Goal: Task Accomplishment & Management: Manage account settings

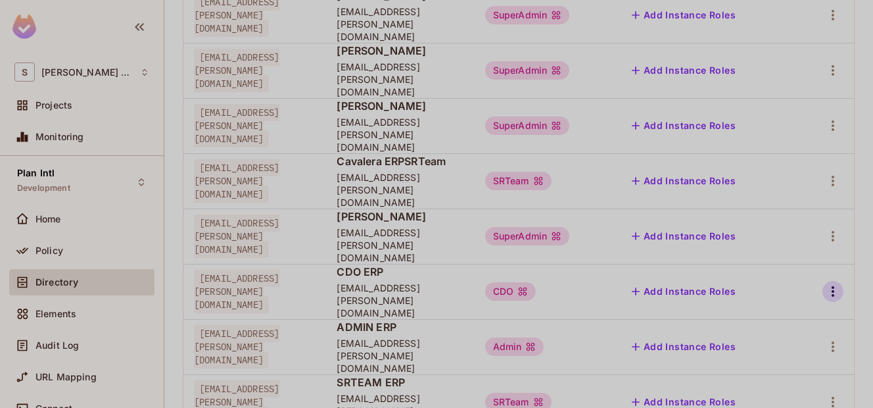
click at [828, 283] on icon "button" at bounding box center [833, 291] width 16 height 16
click at [840, 182] on div at bounding box center [436, 204] width 873 height 408
click at [809, 208] on td at bounding box center [826, 235] width 57 height 55
click at [825, 228] on icon "button" at bounding box center [833, 236] width 16 height 16
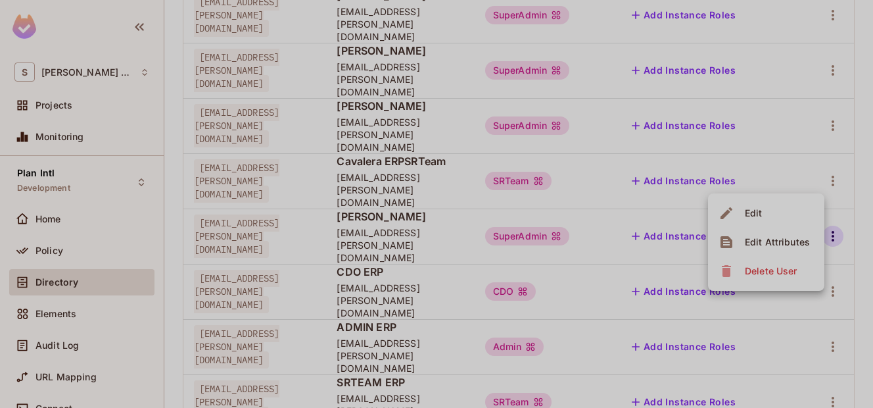
click at [773, 241] on div "Edit Attributes" at bounding box center [777, 241] width 65 height 13
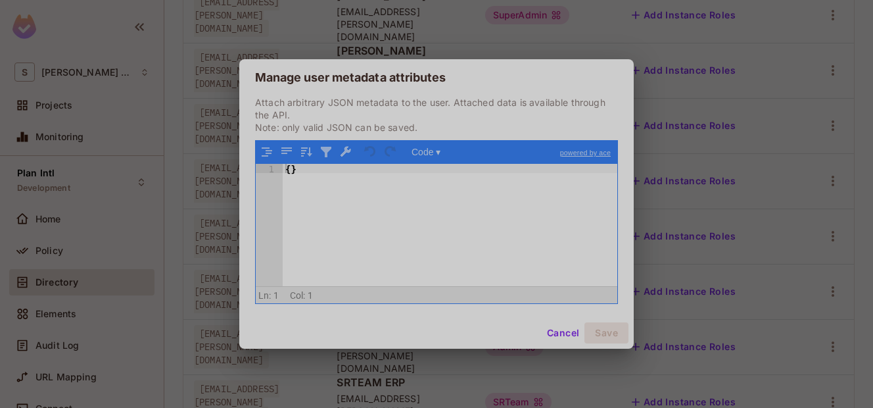
click at [692, 85] on div "Manage user metadata attributes Attach arbitrary JSON metadata to the user. Att…" at bounding box center [436, 204] width 873 height 408
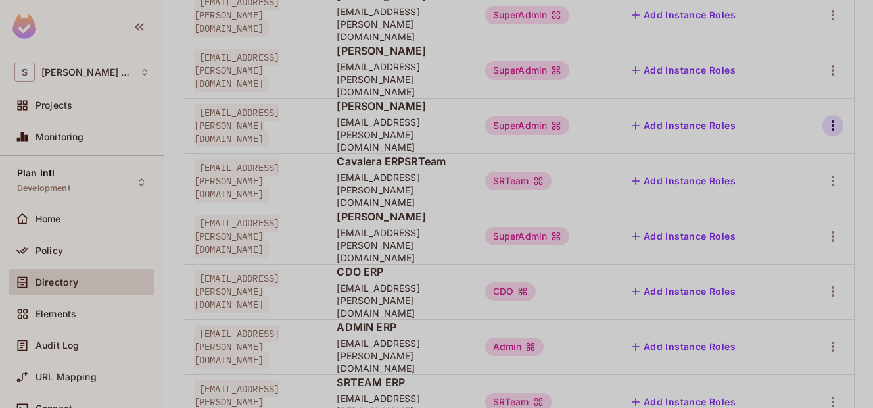
click at [825, 118] on icon "button" at bounding box center [833, 126] width 16 height 16
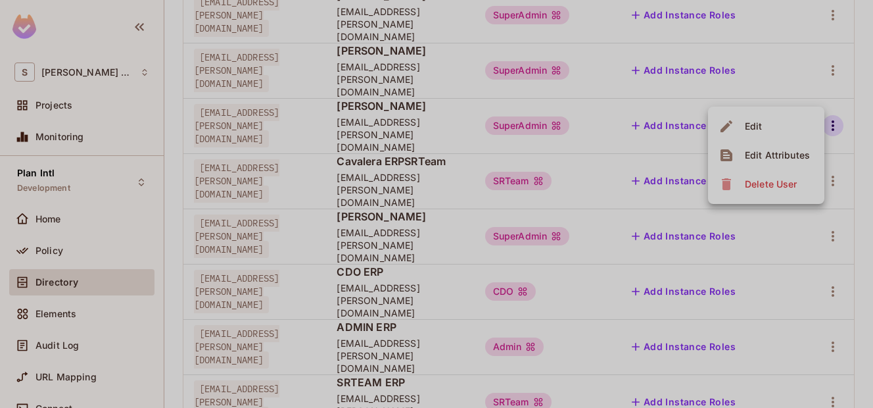
click at [782, 160] on div "Edit Attributes" at bounding box center [777, 155] width 65 height 13
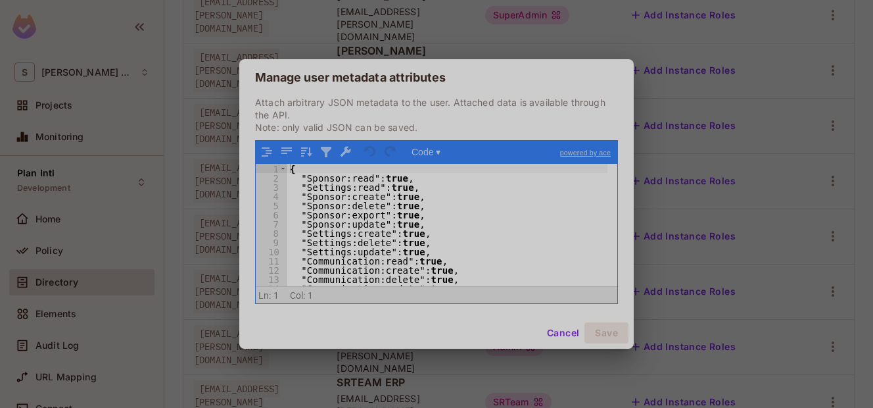
click at [425, 203] on div "{ "Sponsor:read" : true , "Settings:read" : true , "Sponsor:create" : true , "S…" at bounding box center [447, 234] width 320 height 141
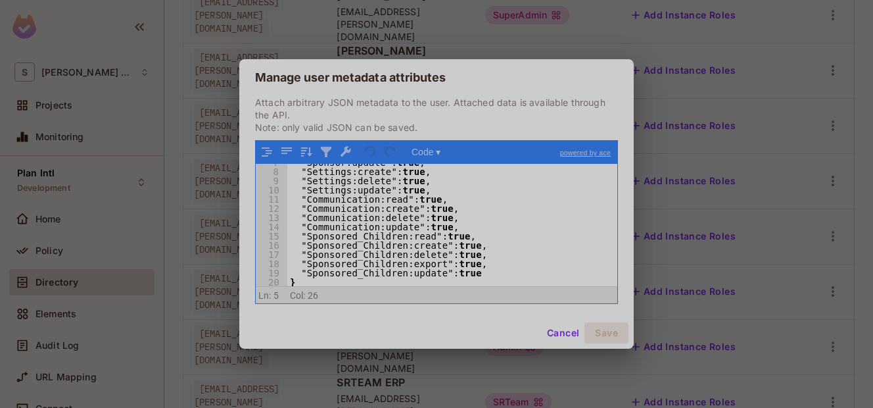
click at [688, 119] on div "Manage user metadata attributes Attach arbitrary JSON metadata to the user. Att…" at bounding box center [436, 204] width 873 height 408
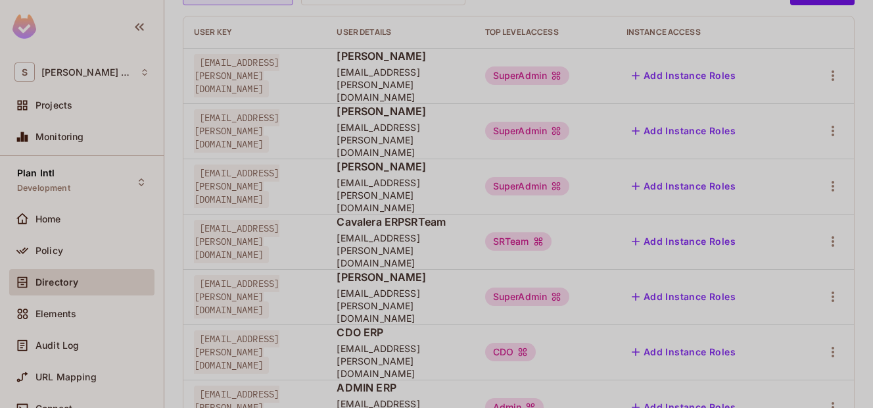
scroll to position [158, 0]
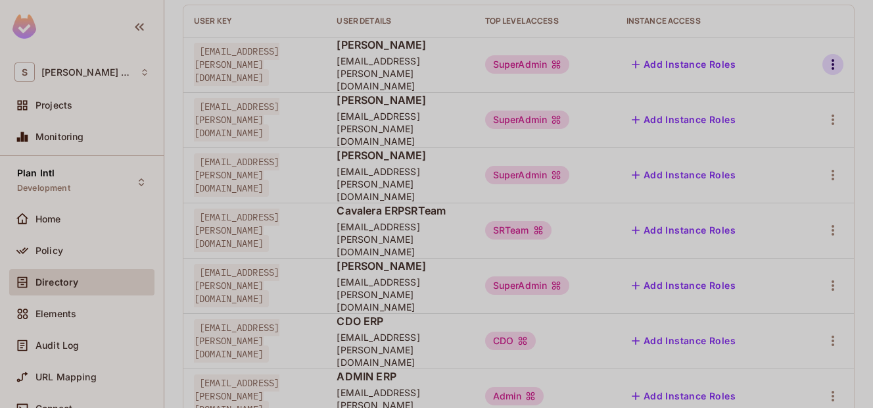
click at [825, 57] on icon "button" at bounding box center [833, 65] width 16 height 16
click at [780, 121] on div "Edit Attributes" at bounding box center [777, 117] width 65 height 13
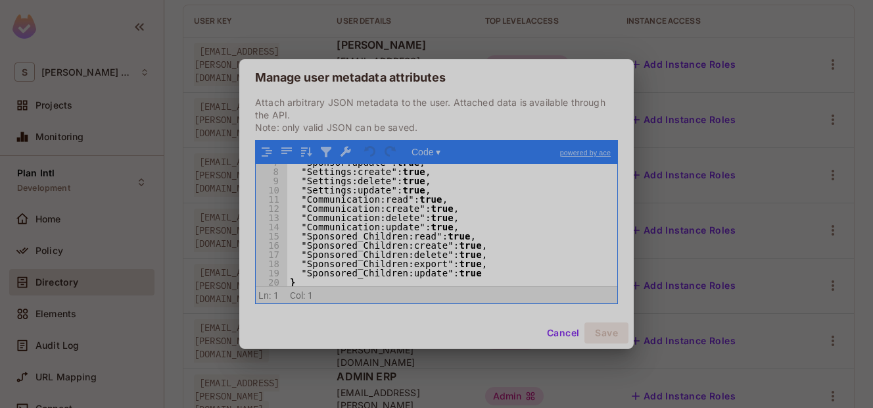
scroll to position [0, 0]
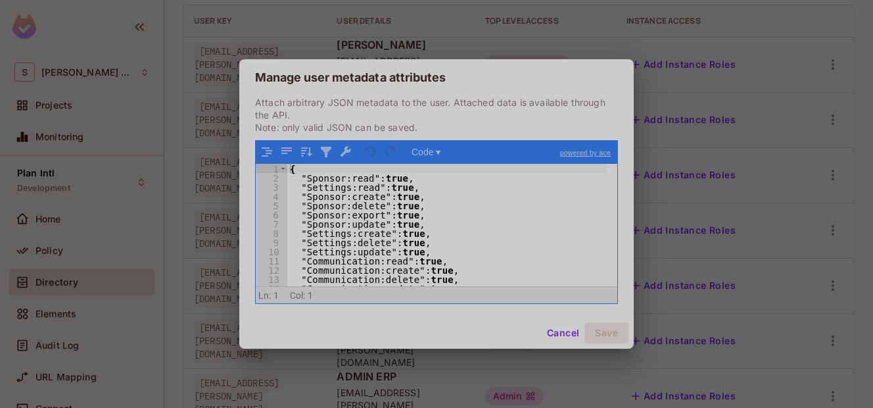
click at [468, 201] on div "{ "Sponsor:read" : true , "Settings:read" : true , "Sponsor:create" : true , "S…" at bounding box center [447, 234] width 320 height 141
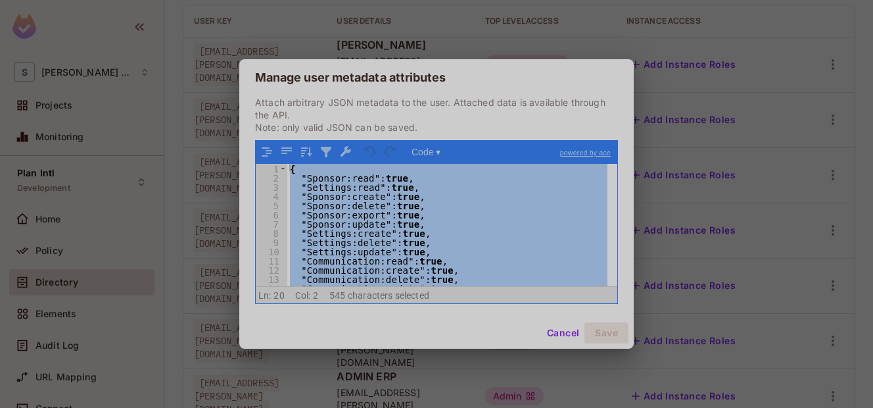
click at [723, 75] on div "Manage user metadata attributes Attach arbitrary JSON metadata to the user. Att…" at bounding box center [436, 204] width 873 height 408
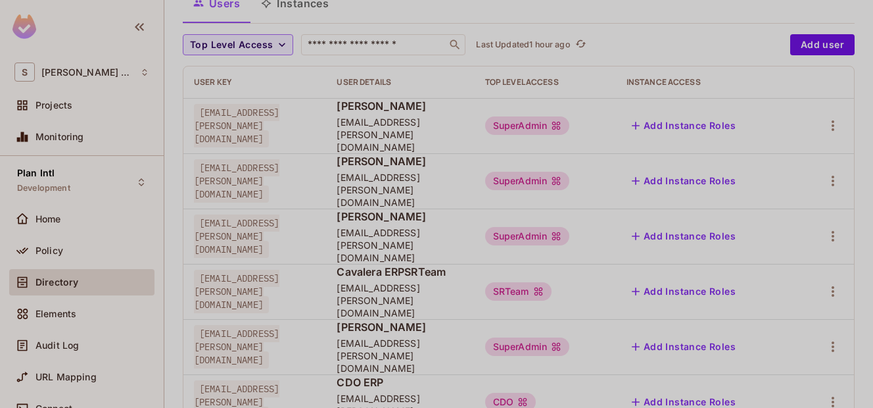
scroll to position [82, 0]
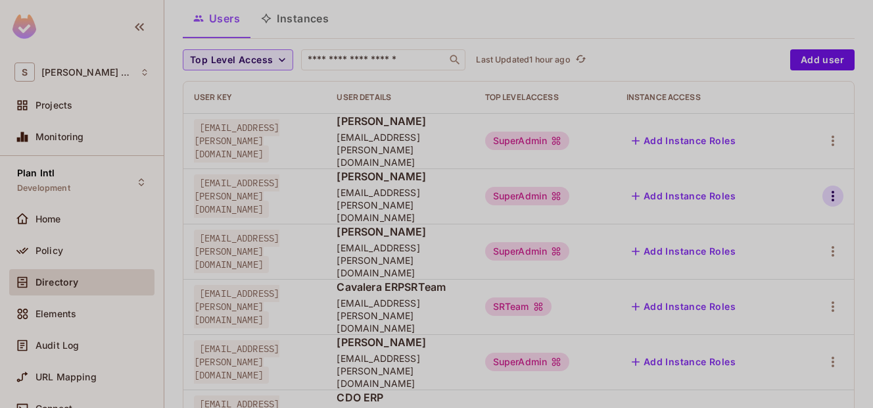
click at [825, 188] on icon "button" at bounding box center [833, 196] width 16 height 16
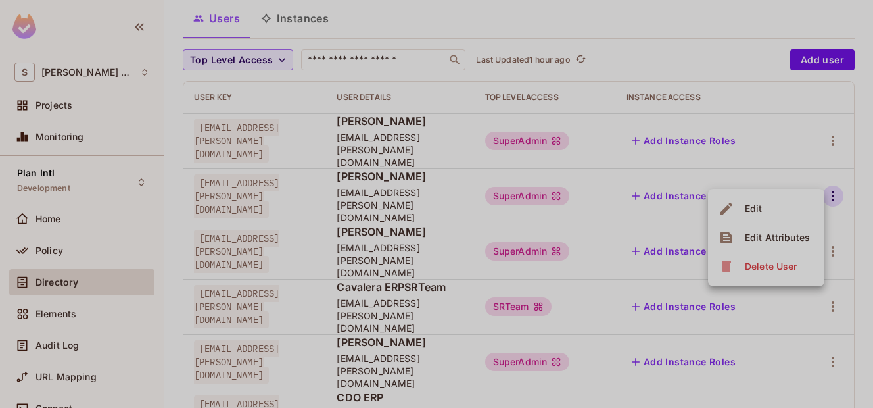
click at [776, 232] on div "Edit Attributes" at bounding box center [777, 237] width 65 height 13
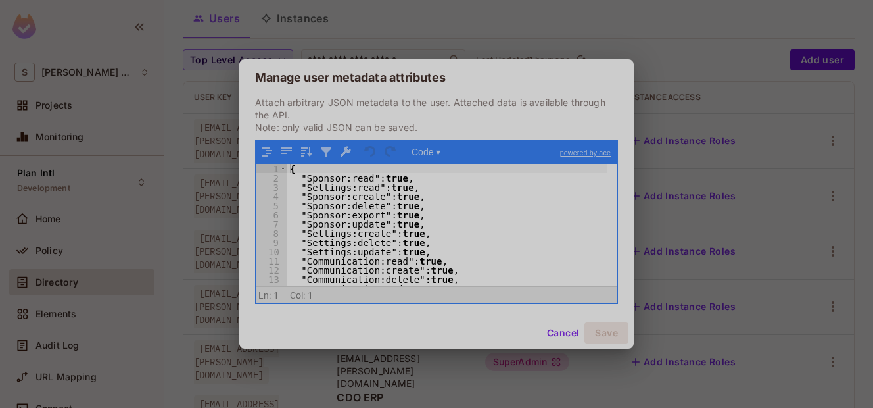
scroll to position [62, 0]
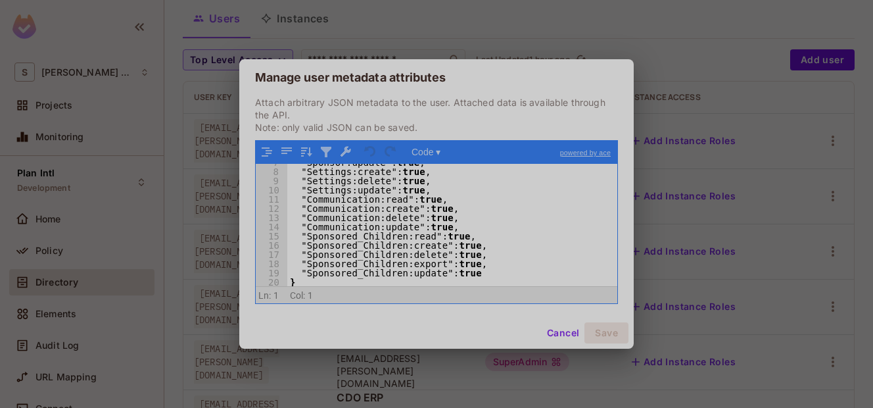
click at [707, 172] on div "Manage user metadata attributes Attach arbitrary JSON metadata to the user. Att…" at bounding box center [436, 204] width 873 height 408
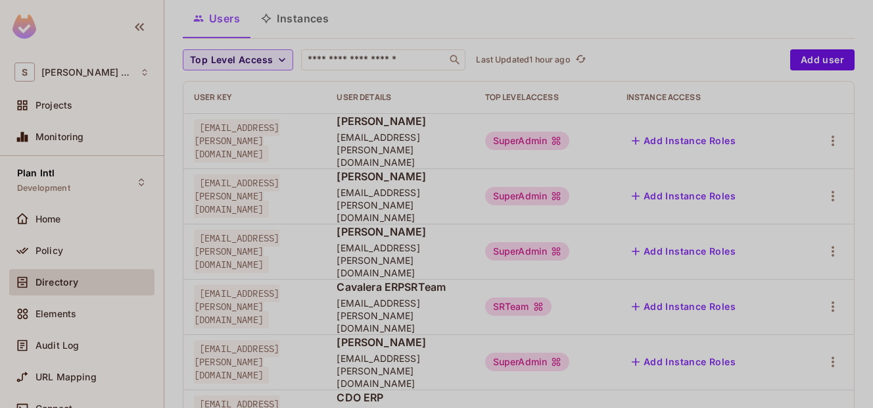
scroll to position [207, 0]
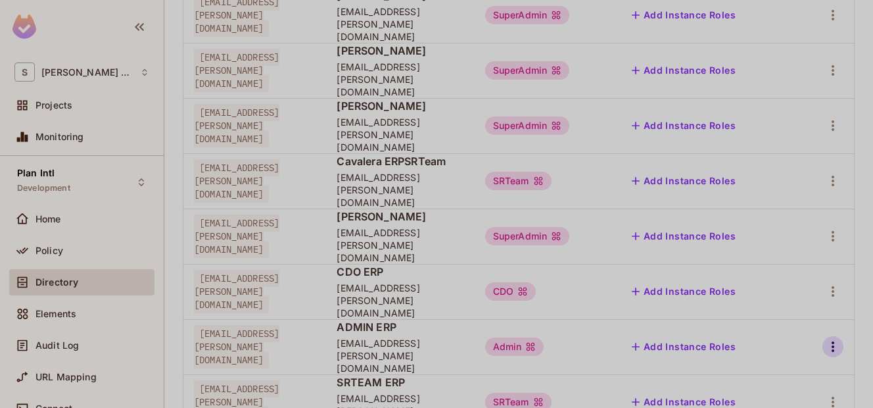
click at [825, 339] on icon "button" at bounding box center [833, 347] width 16 height 16
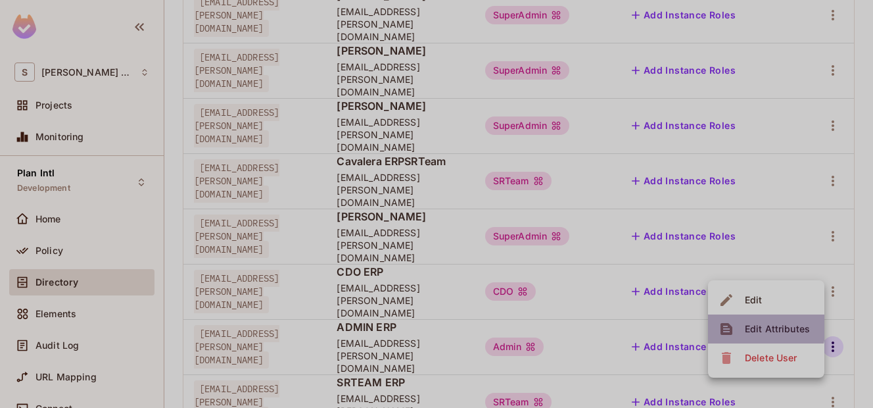
click at [750, 326] on div "Edit Attributes" at bounding box center [777, 328] width 65 height 13
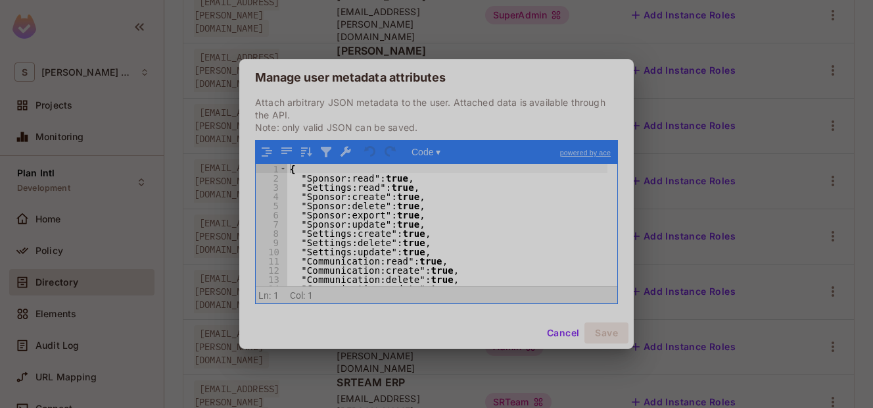
click at [533, 240] on div "{ "Sponsor:read" : true , "Settings:read" : true , "Sponsor:create" : true , "S…" at bounding box center [447, 234] width 320 height 141
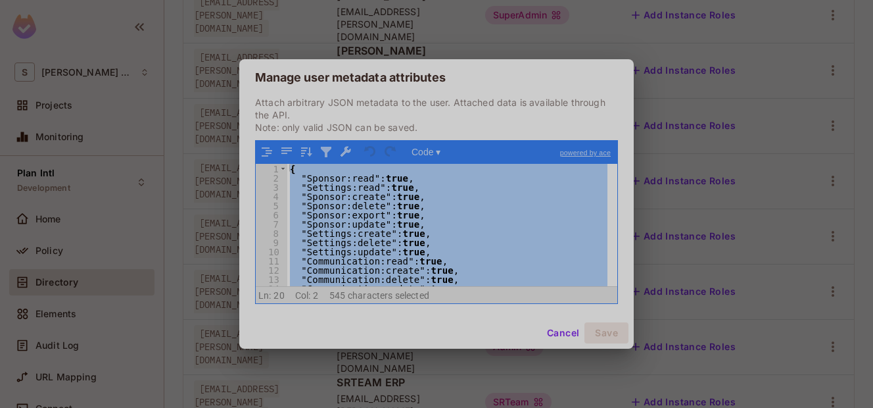
scroll to position [62, 0]
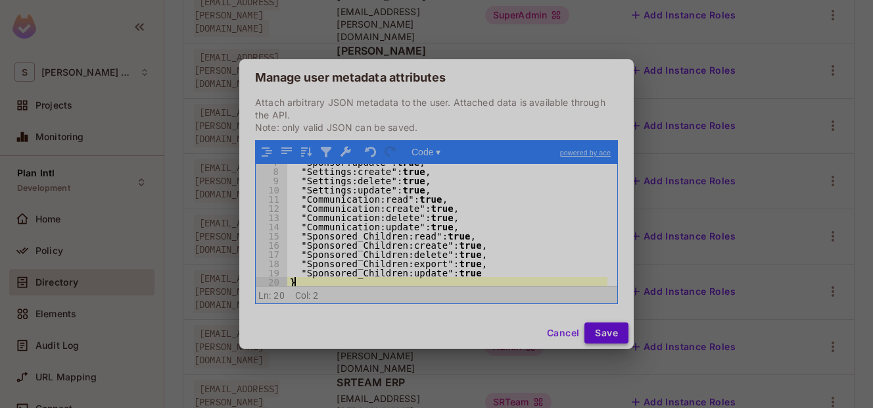
click at [600, 329] on button "Save" at bounding box center [607, 332] width 44 height 21
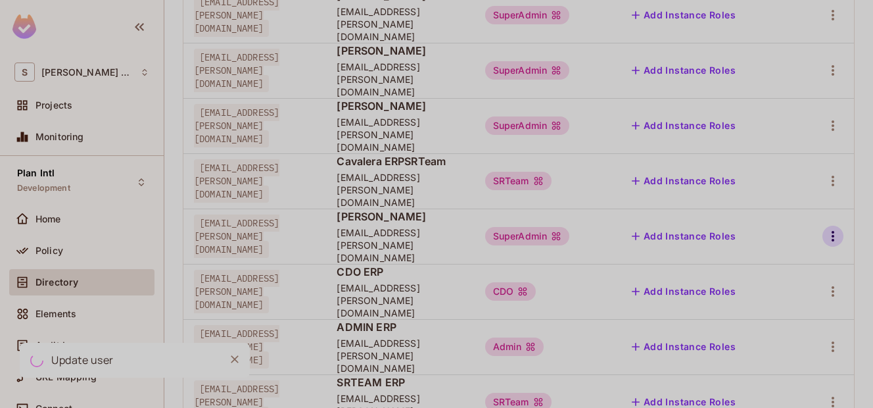
click at [825, 228] on icon "button" at bounding box center [833, 236] width 16 height 16
click at [777, 248] on span "Edit Attributes" at bounding box center [777, 241] width 73 height 21
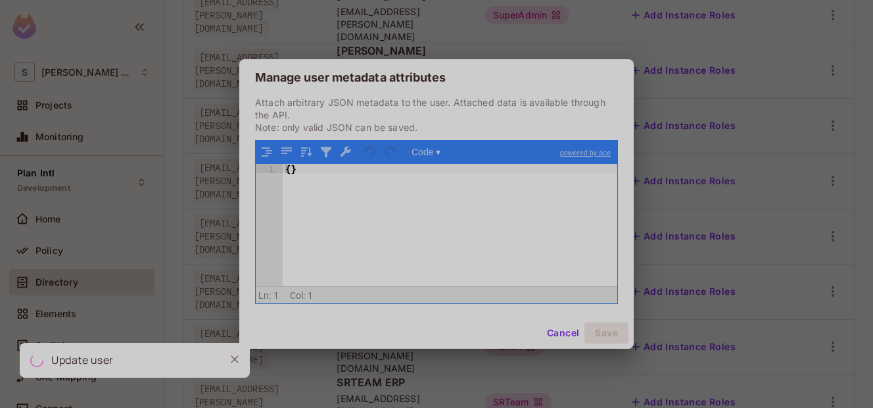
click at [568, 210] on div "{ }" at bounding box center [450, 234] width 335 height 141
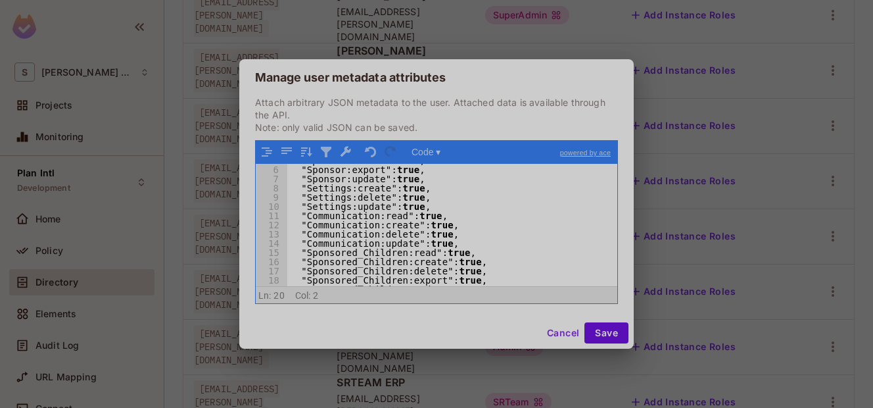
scroll to position [0, 0]
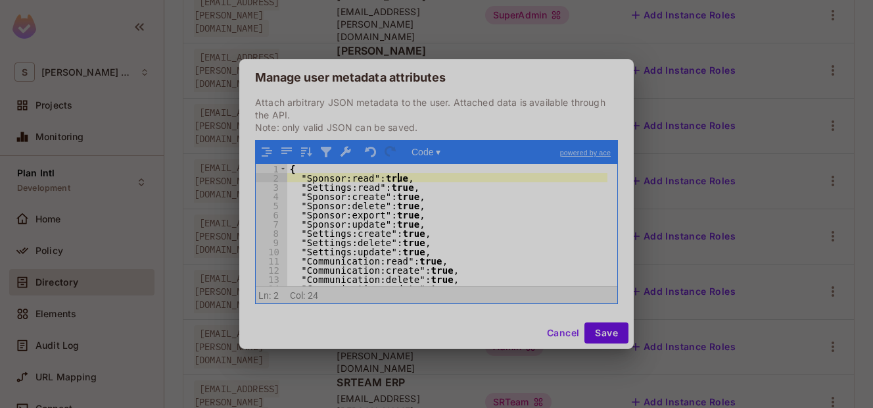
click at [414, 178] on div "{ "Sponsor:read" : true , "Settings:read" : true , "Sponsor:create" : true , "S…" at bounding box center [447, 234] width 320 height 141
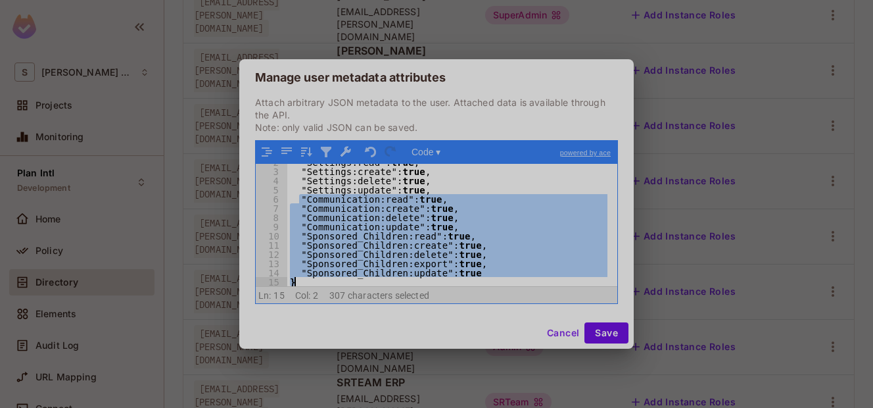
scroll to position [16, 0]
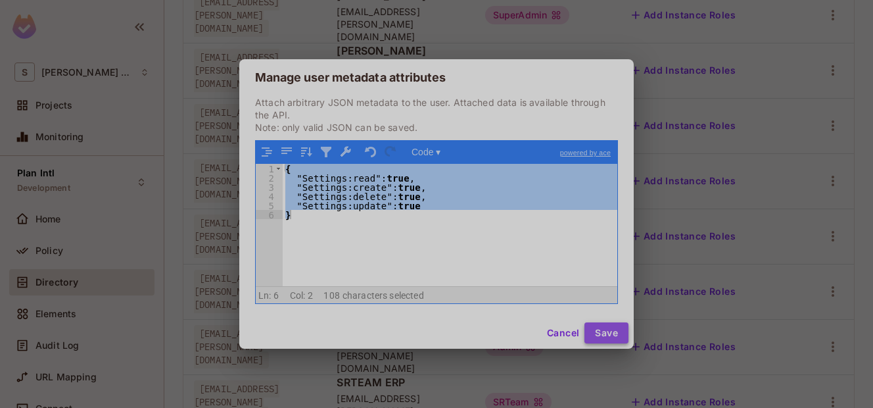
click at [606, 328] on button "Save" at bounding box center [607, 332] width 44 height 21
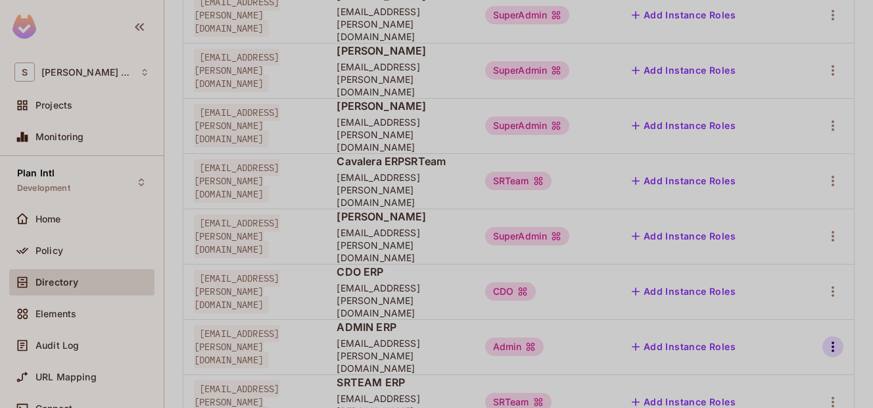
click at [825, 339] on icon "button" at bounding box center [833, 347] width 16 height 16
click at [320, 276] on div at bounding box center [436, 204] width 873 height 408
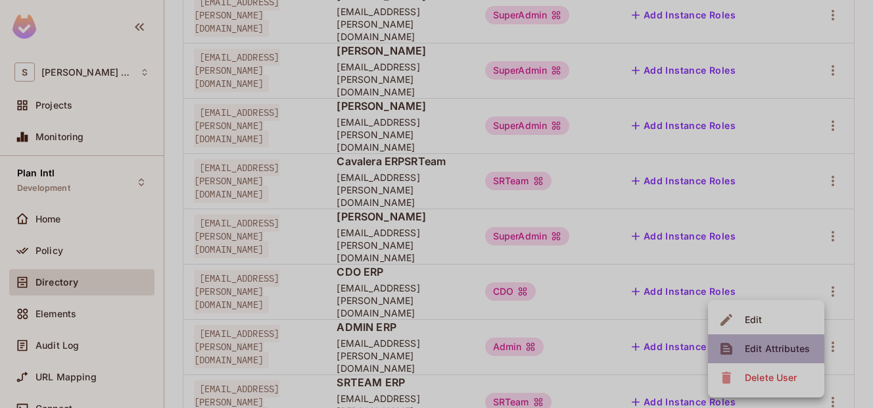
click at [757, 349] on div "Edit Attributes" at bounding box center [777, 348] width 65 height 13
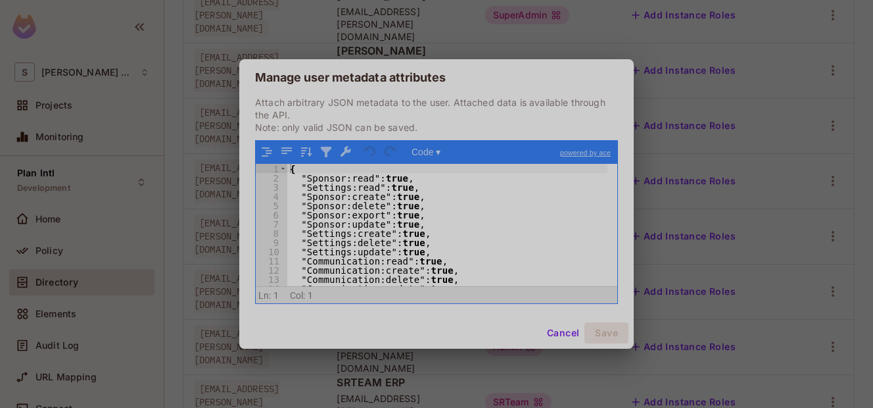
click at [449, 216] on div "{ "Sponsor:read" : true , "Settings:read" : true , "Sponsor:create" : true , "S…" at bounding box center [447, 234] width 320 height 141
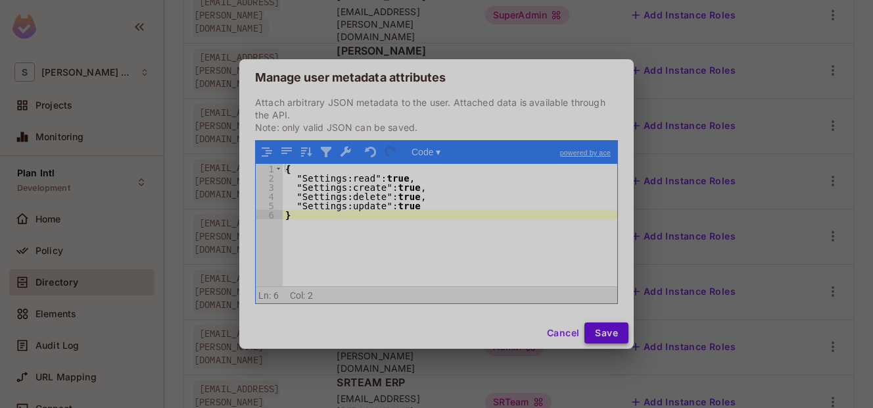
click at [596, 329] on button "Save" at bounding box center [607, 332] width 44 height 21
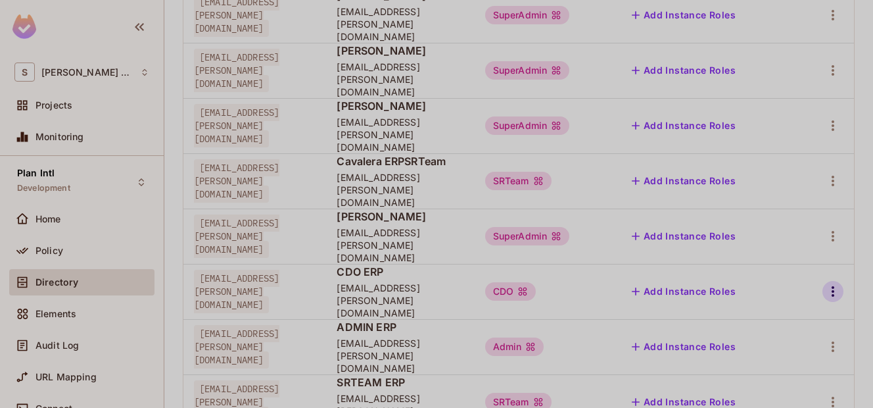
click at [825, 283] on icon "button" at bounding box center [833, 291] width 16 height 16
click at [771, 281] on div "Edit Attributes" at bounding box center [777, 285] width 65 height 13
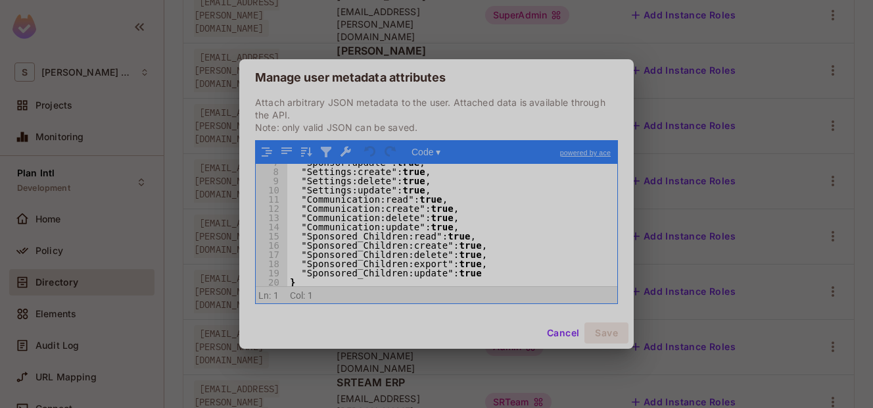
scroll to position [0, 0]
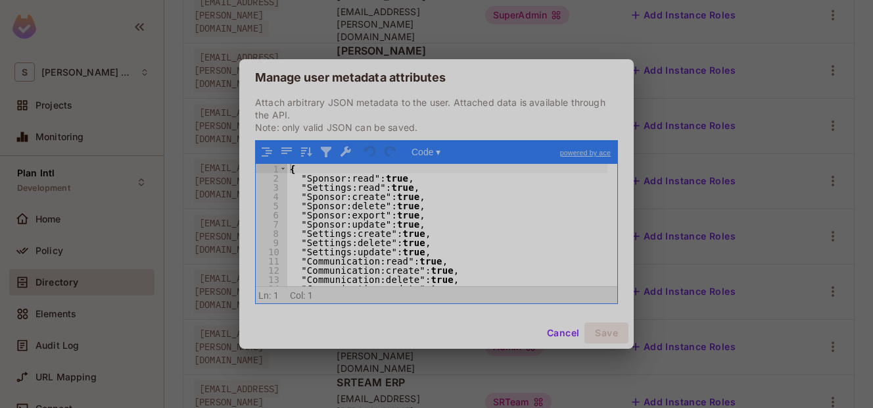
click at [631, 14] on div "Manage user metadata attributes Attach arbitrary JSON metadata to the user. Att…" at bounding box center [436, 204] width 873 height 408
